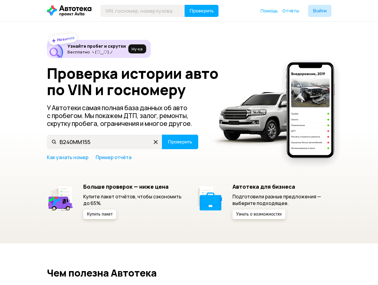
type input "В240ММ155"
click at [162, 135] on button "Проверить" at bounding box center [180, 142] width 36 height 15
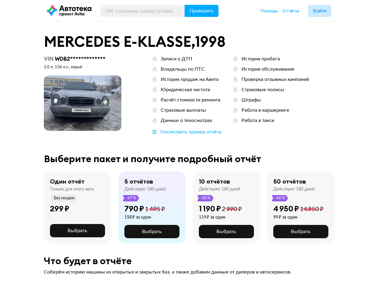
click at [59, 68] on div "2.0 л, 136 л.c., серый" at bounding box center [82, 67] width 77 height 5
copy div "2.0 л, 136 л.c., серый"
